Goal: Transaction & Acquisition: Book appointment/travel/reservation

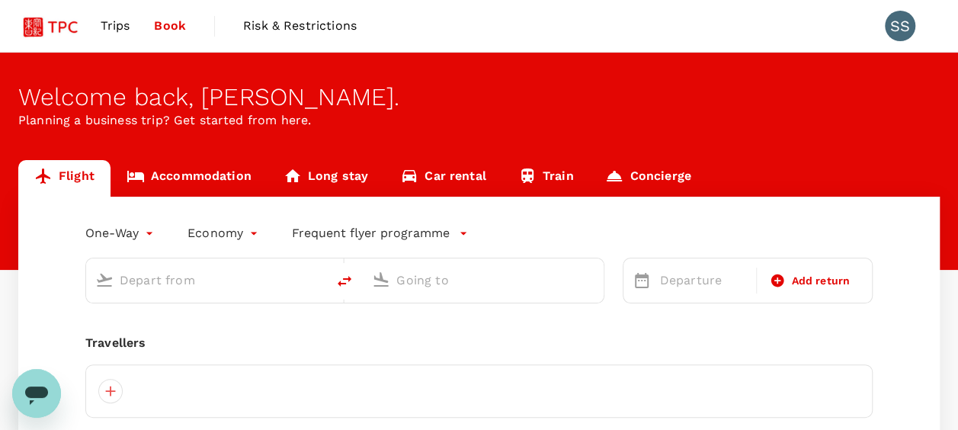
type input "roundtrip"
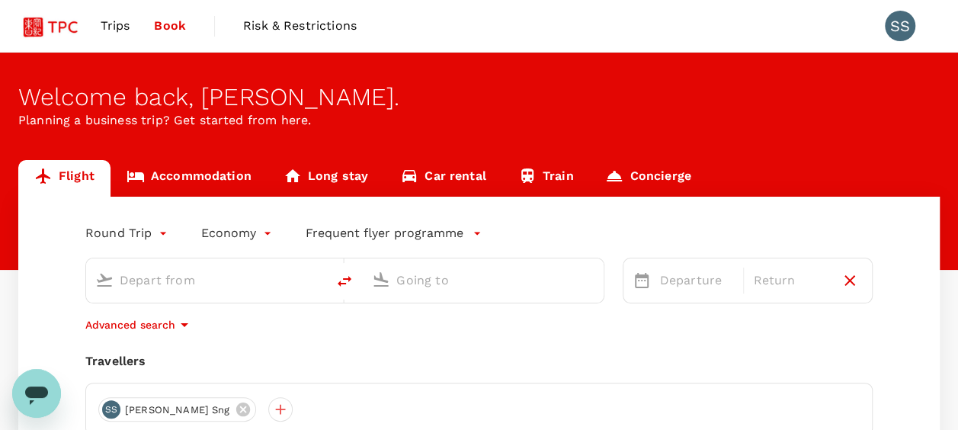
type input "Singapore Changi (SIN)"
type input "[GEOGRAPHIC_DATA], [GEOGRAPHIC_DATA] (any)"
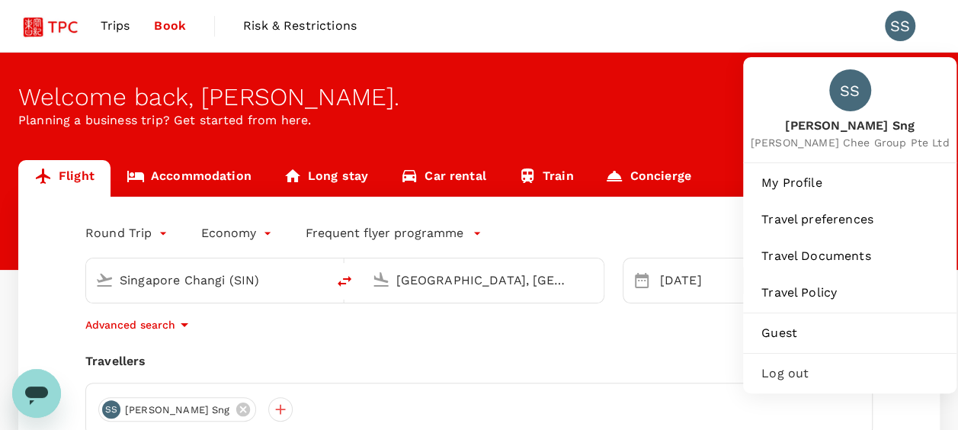
click at [904, 26] on div "SS" at bounding box center [900, 26] width 30 height 30
click at [810, 372] on span "Log out" at bounding box center [850, 373] width 177 height 18
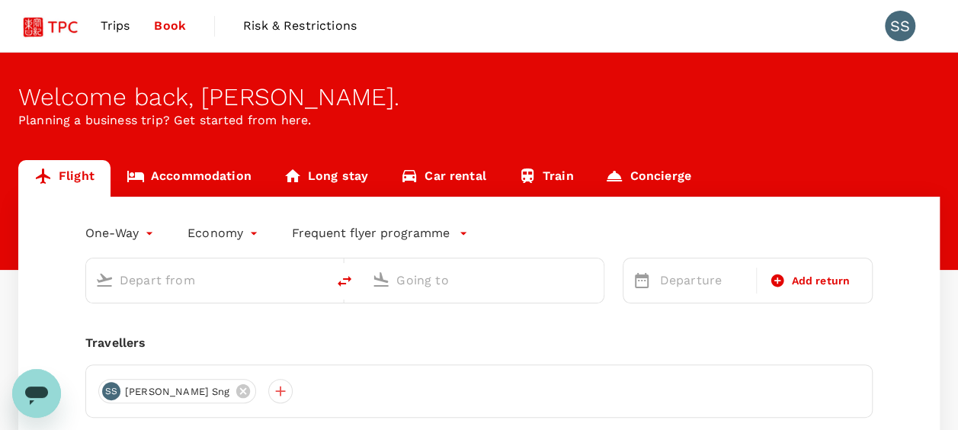
type input "roundtrip"
type input "Singapore Changi (SIN)"
type input "Shanghai, China (any)"
